Goal: Task Accomplishment & Management: Use online tool/utility

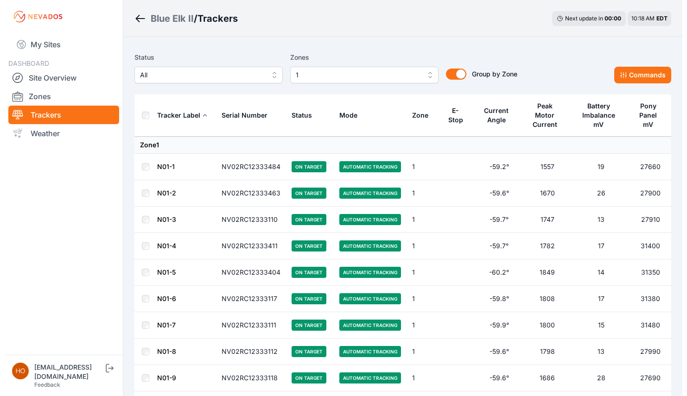
scroll to position [2537, 0]
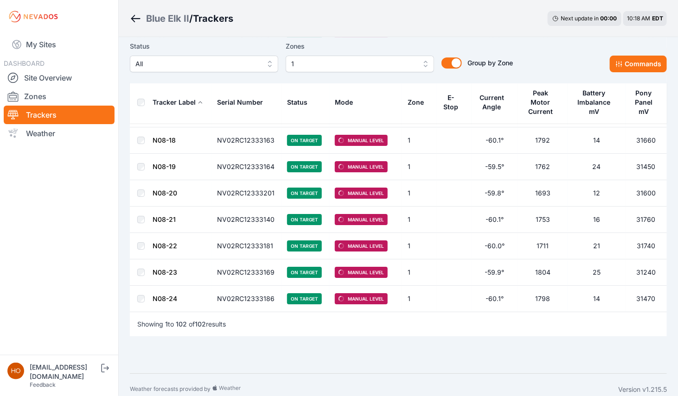
click at [363, 96] on th "Mode" at bounding box center [365, 103] width 73 height 42
click at [408, 60] on span "1" at bounding box center [353, 63] width 124 height 11
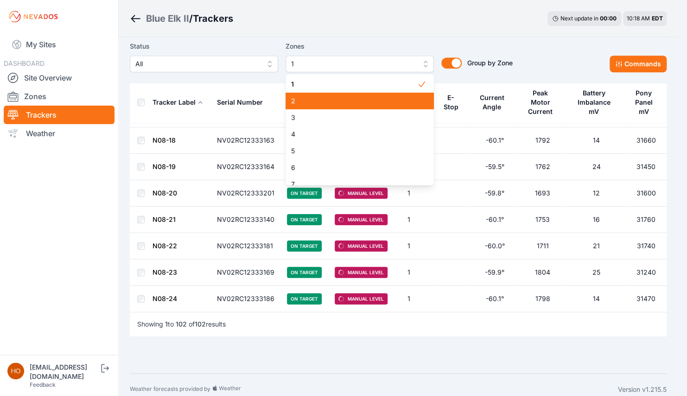
click at [335, 100] on span "2" at bounding box center [354, 100] width 126 height 9
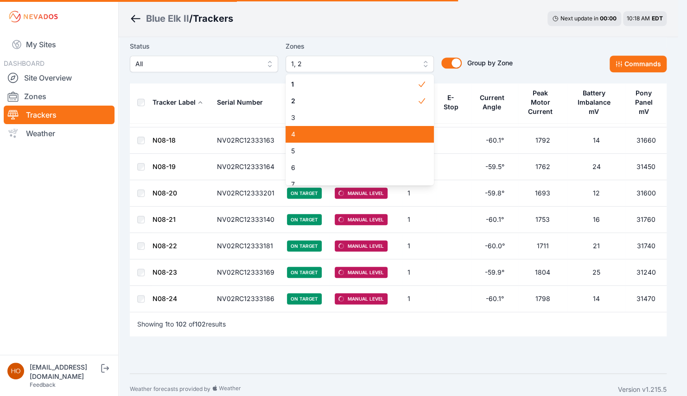
click at [333, 140] on div "4" at bounding box center [360, 134] width 148 height 17
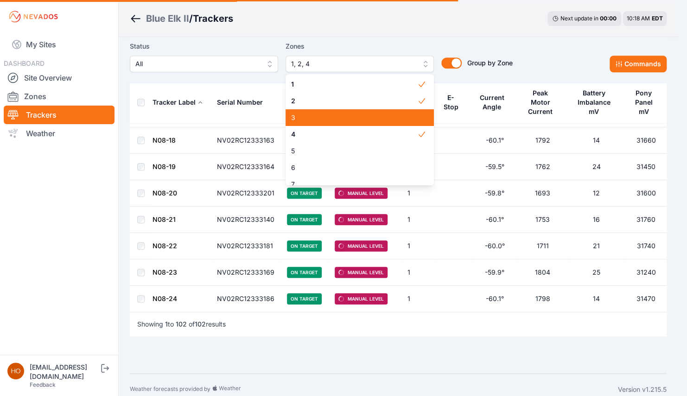
click at [339, 115] on span "3" at bounding box center [354, 117] width 126 height 9
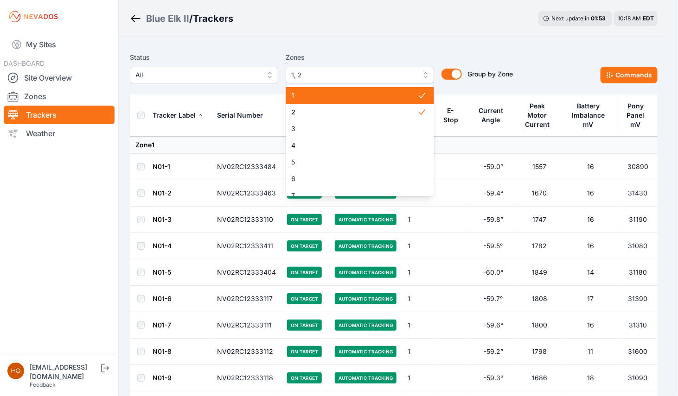
click at [423, 74] on button "1, 2" at bounding box center [360, 75] width 148 height 17
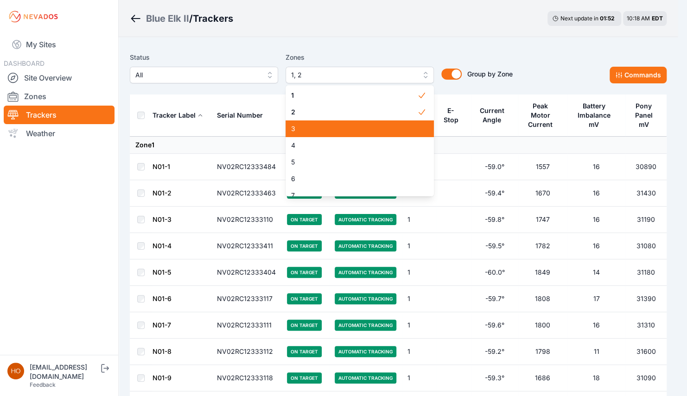
click at [353, 121] on div "3" at bounding box center [360, 129] width 148 height 17
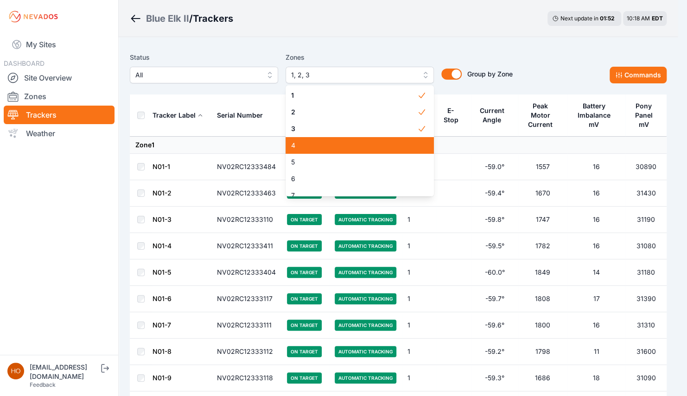
click at [326, 139] on div "4" at bounding box center [360, 145] width 148 height 17
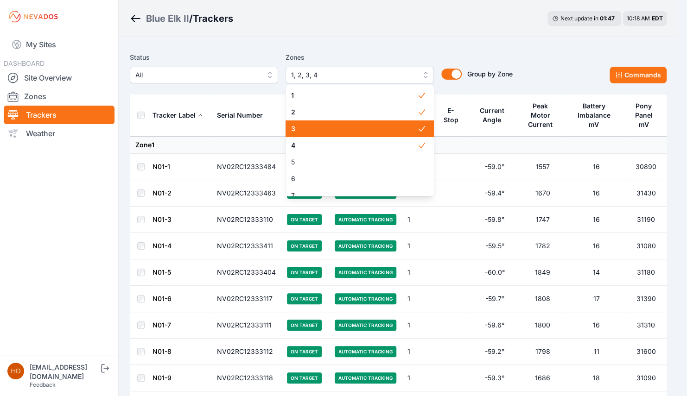
click at [315, 130] on span "3" at bounding box center [354, 128] width 126 height 9
click at [319, 108] on span "2" at bounding box center [354, 112] width 126 height 9
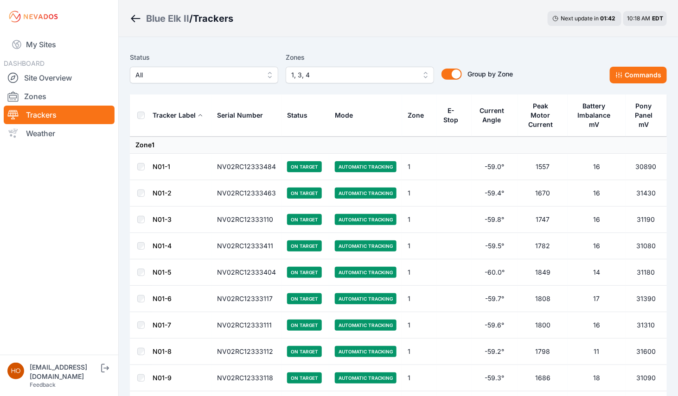
click at [351, 114] on button "Mode" at bounding box center [348, 115] width 26 height 22
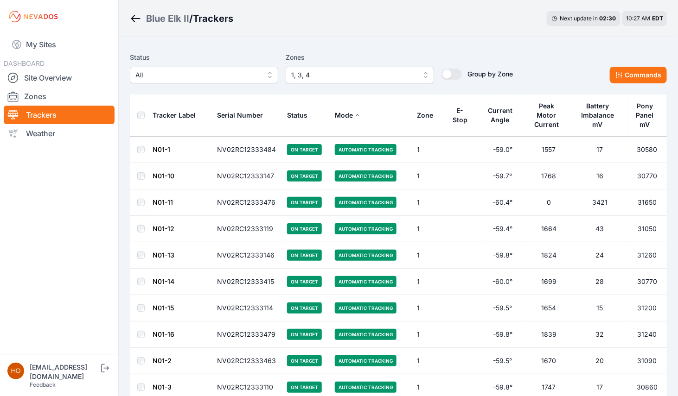
click at [355, 116] on icon at bounding box center [358, 116] width 6 height 6
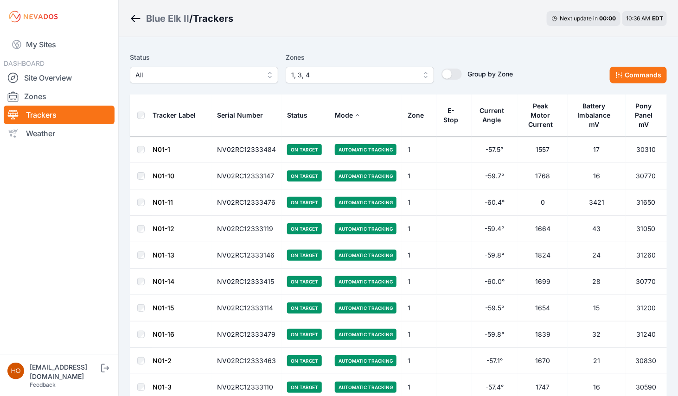
click at [376, 77] on span "1, 3, 4" at bounding box center [353, 75] width 124 height 11
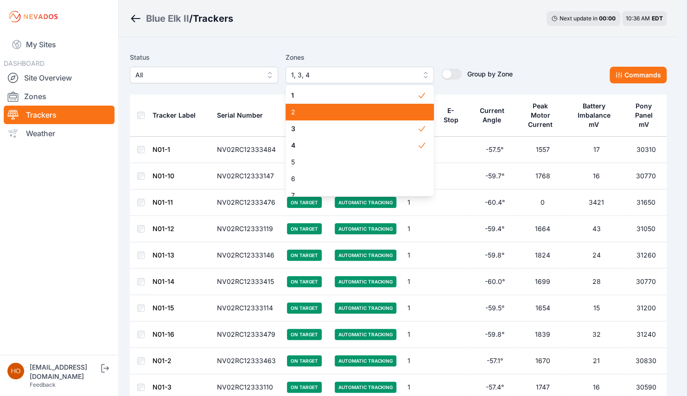
click at [339, 111] on span "2" at bounding box center [354, 112] width 126 height 9
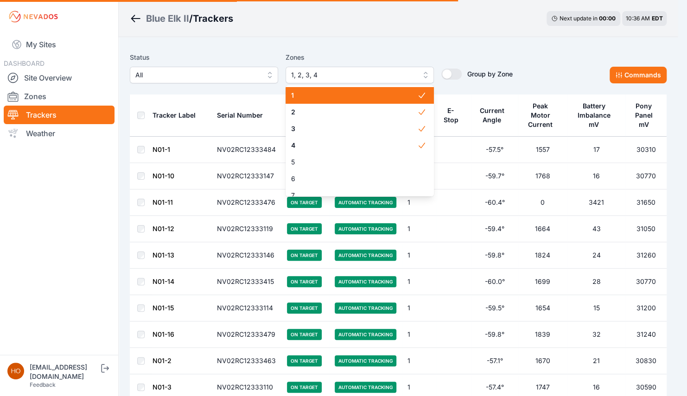
click at [417, 95] on icon at bounding box center [421, 95] width 9 height 9
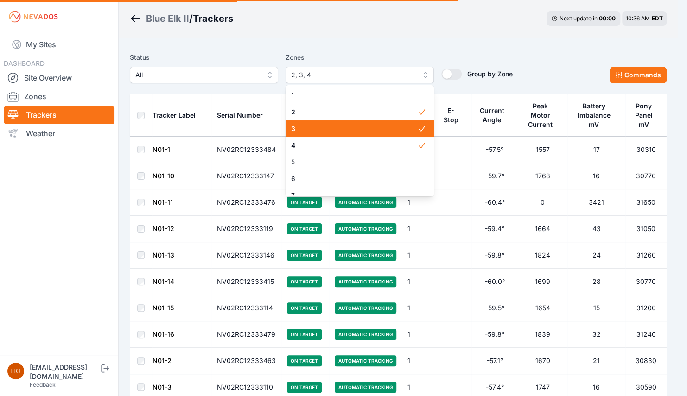
click at [407, 128] on span "3" at bounding box center [354, 128] width 126 height 9
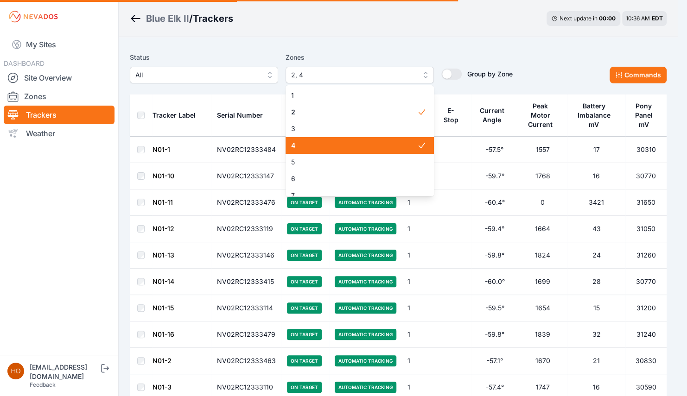
click at [403, 141] on span "4" at bounding box center [354, 145] width 126 height 9
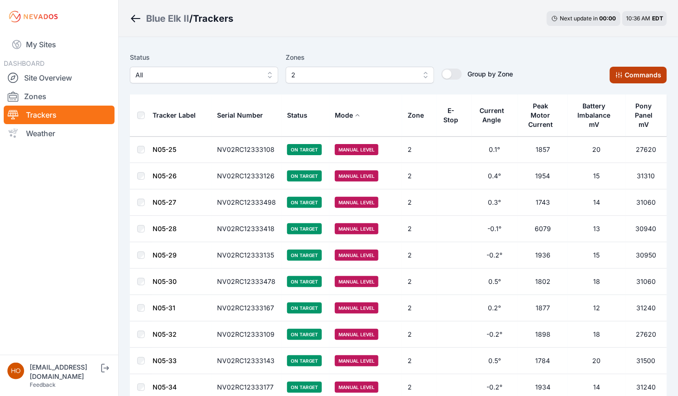
click at [646, 74] on button "Commands" at bounding box center [638, 75] width 57 height 17
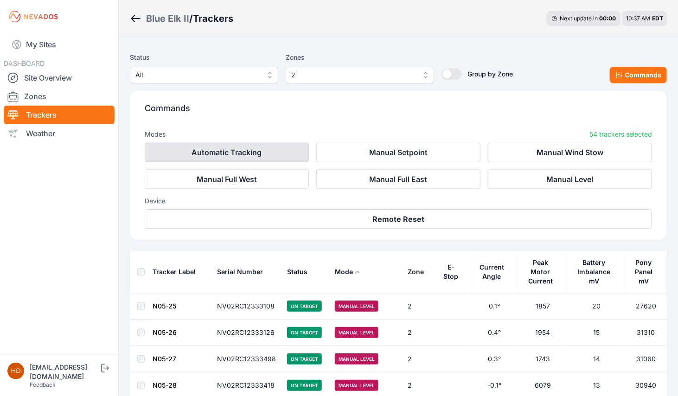
click at [261, 150] on button "Automatic Tracking" at bounding box center [227, 152] width 164 height 19
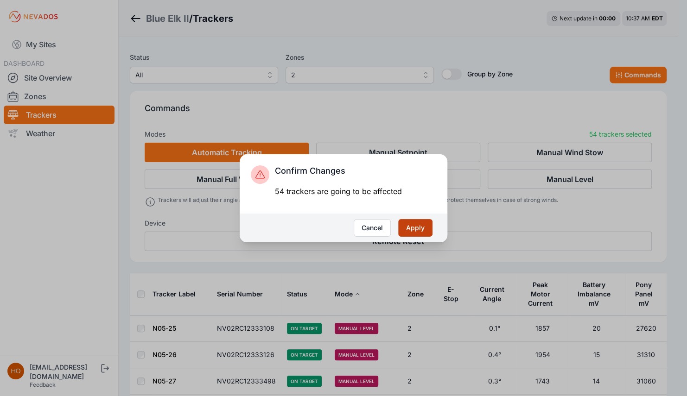
click at [426, 232] on button "Apply" at bounding box center [415, 228] width 34 height 18
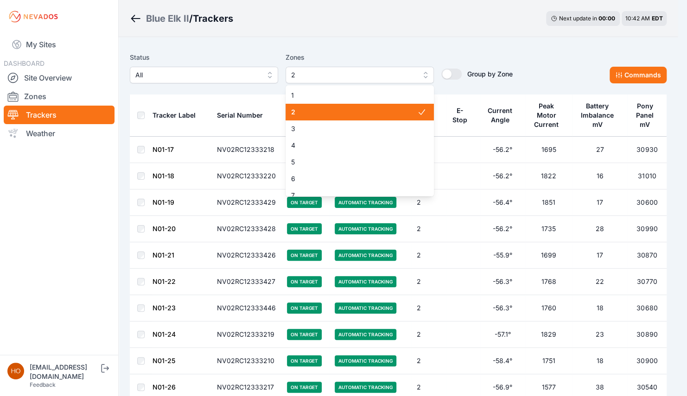
click at [345, 79] on span "2" at bounding box center [353, 75] width 124 height 11
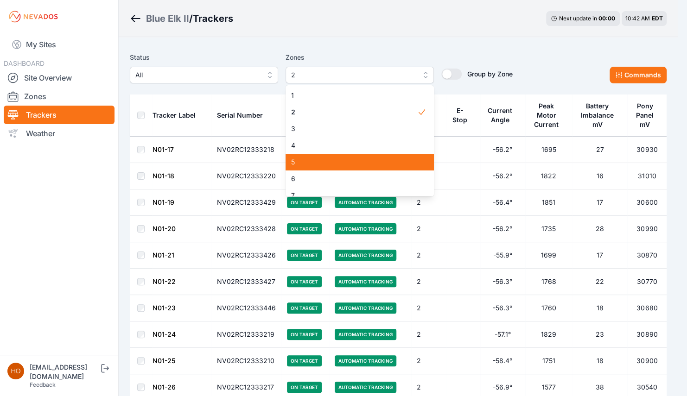
click at [342, 159] on span "5" at bounding box center [354, 162] width 126 height 9
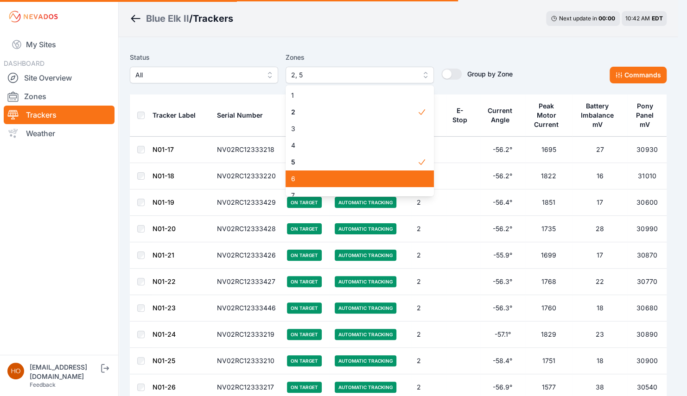
click at [340, 177] on span "6" at bounding box center [354, 178] width 126 height 9
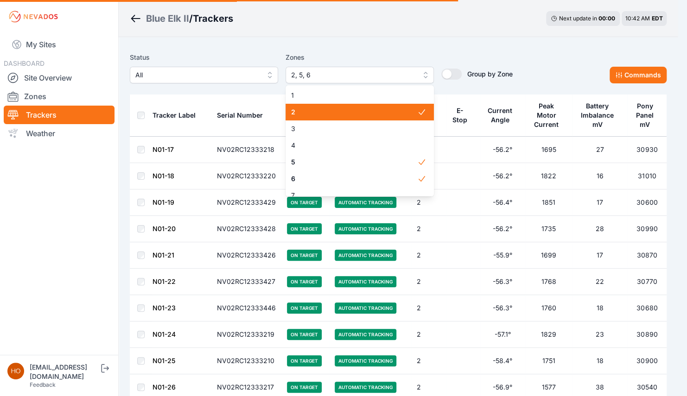
click at [387, 109] on span "2" at bounding box center [354, 112] width 126 height 9
click at [501, 50] on div "Status All Zones 5, 6 1 2 3 4 5 6 7 8 9 Group by Zone Group by Zone Commands" at bounding box center [398, 71] width 537 height 46
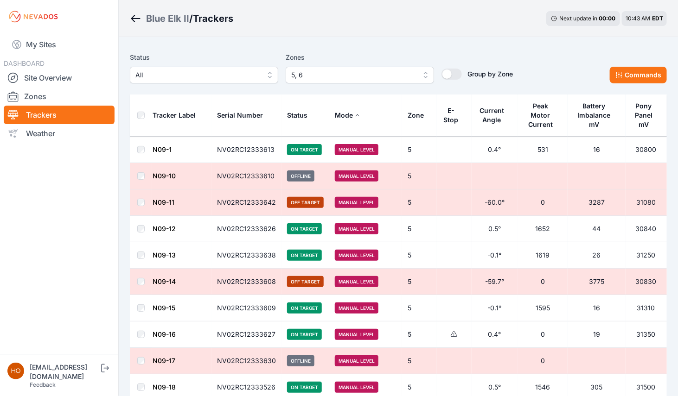
click at [459, 17] on div "Blue Elk II / Trackers Next update in 00 : 00 10:43 AM EDT" at bounding box center [398, 18] width 559 height 37
